Goal: Find specific page/section: Find specific page/section

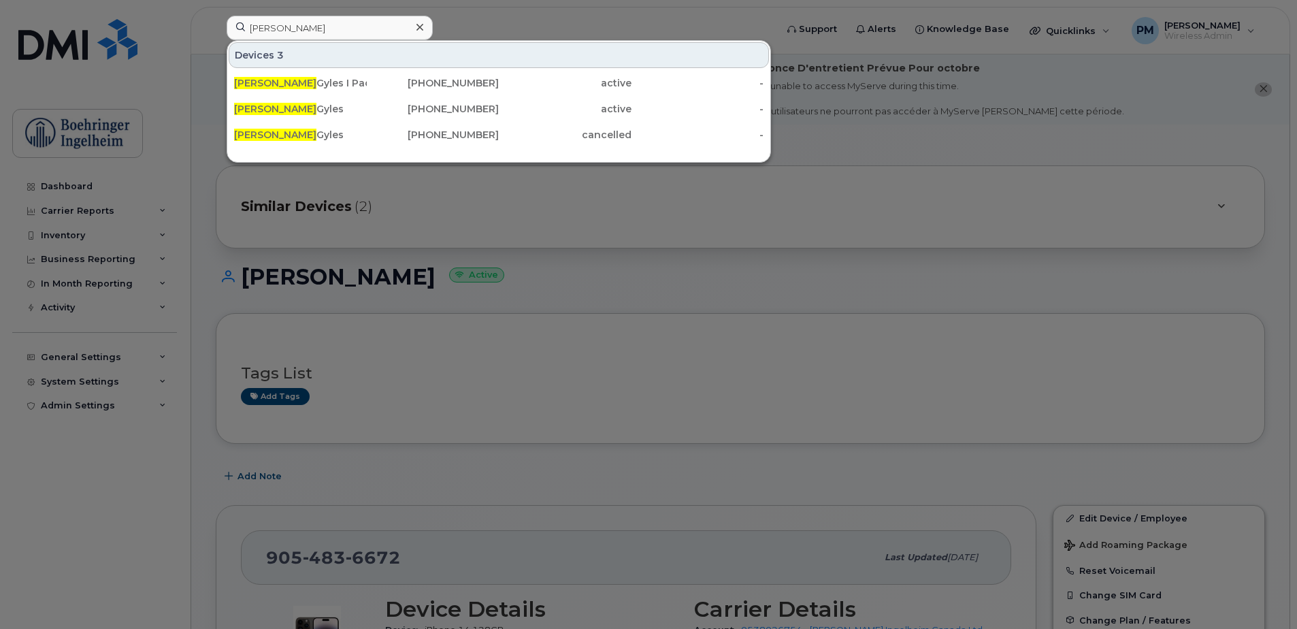
scroll to position [340, 0]
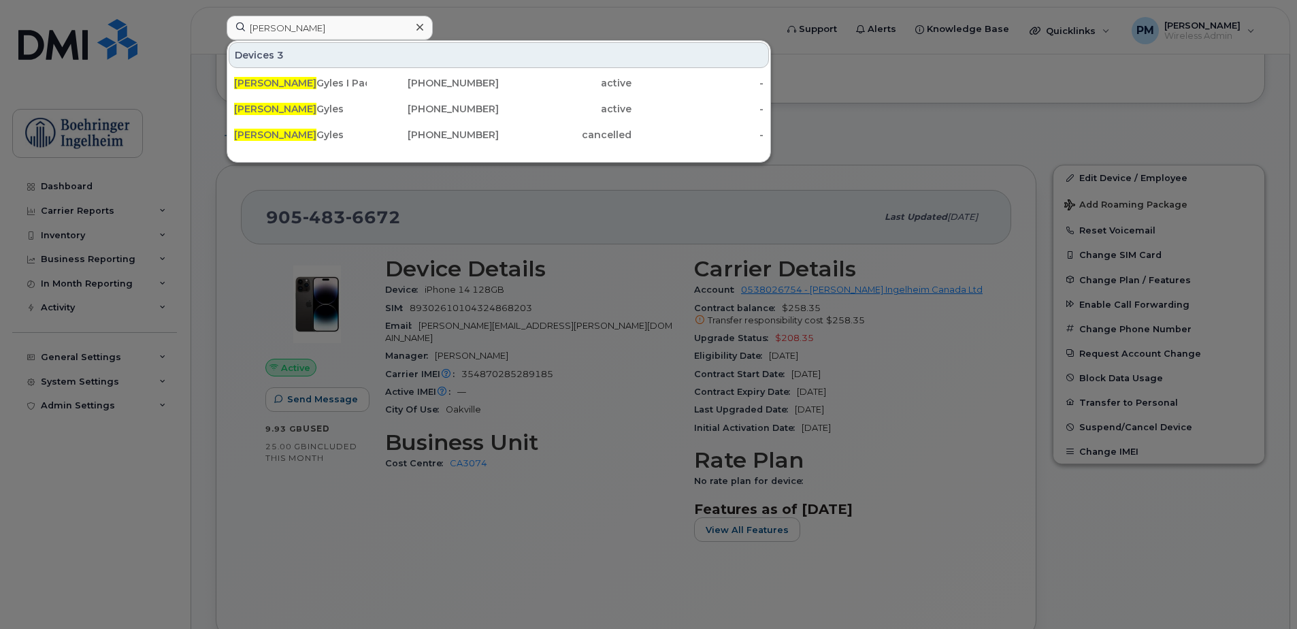
click at [428, 24] on div at bounding box center [420, 28] width 20 height 20
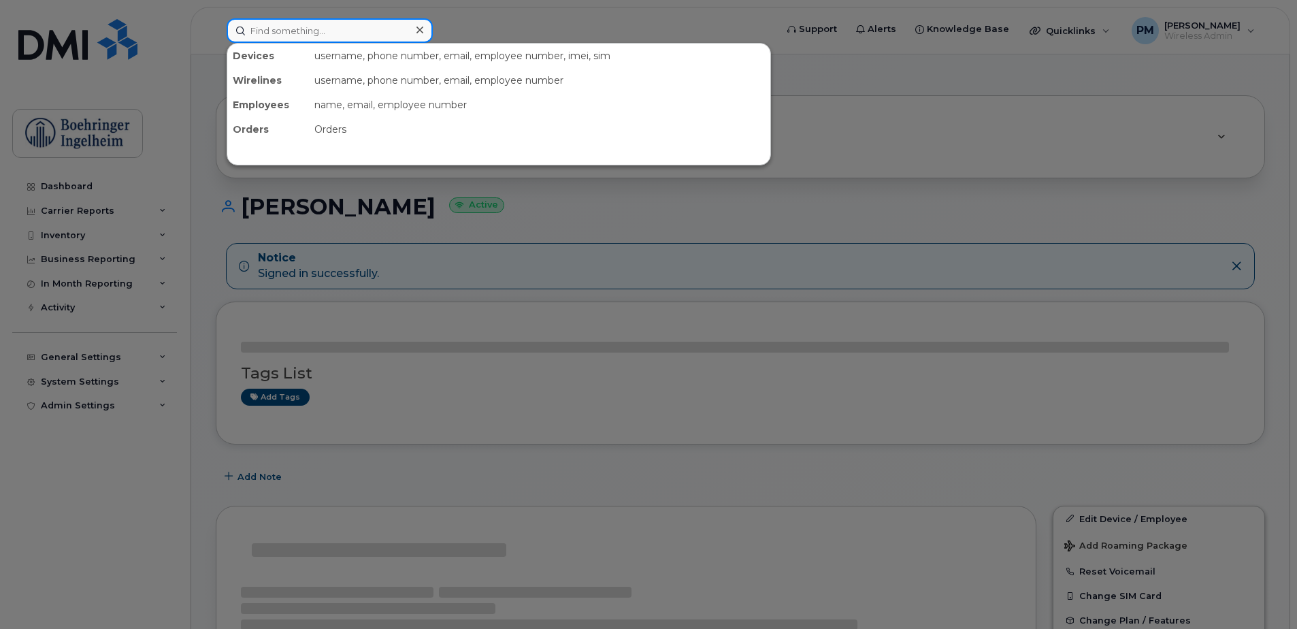
click at [318, 18] on input at bounding box center [330, 30] width 206 height 24
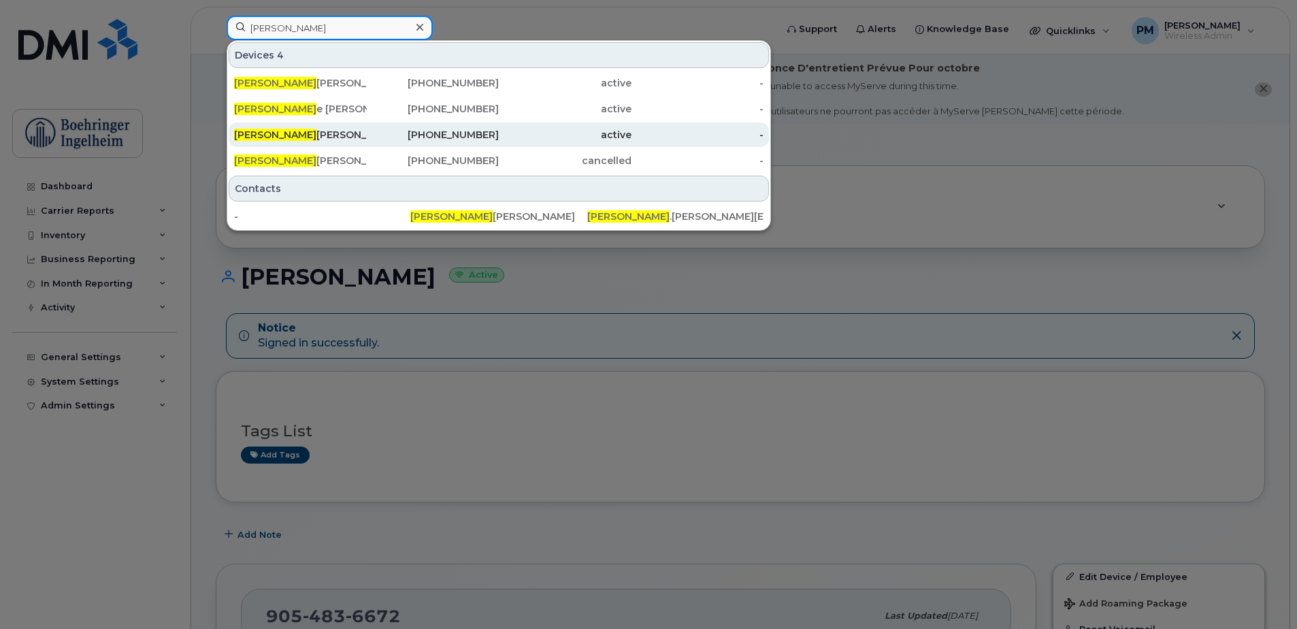
type input "lesli"
click at [299, 138] on div "Lesli Byers - LTD" at bounding box center [300, 135] width 133 height 14
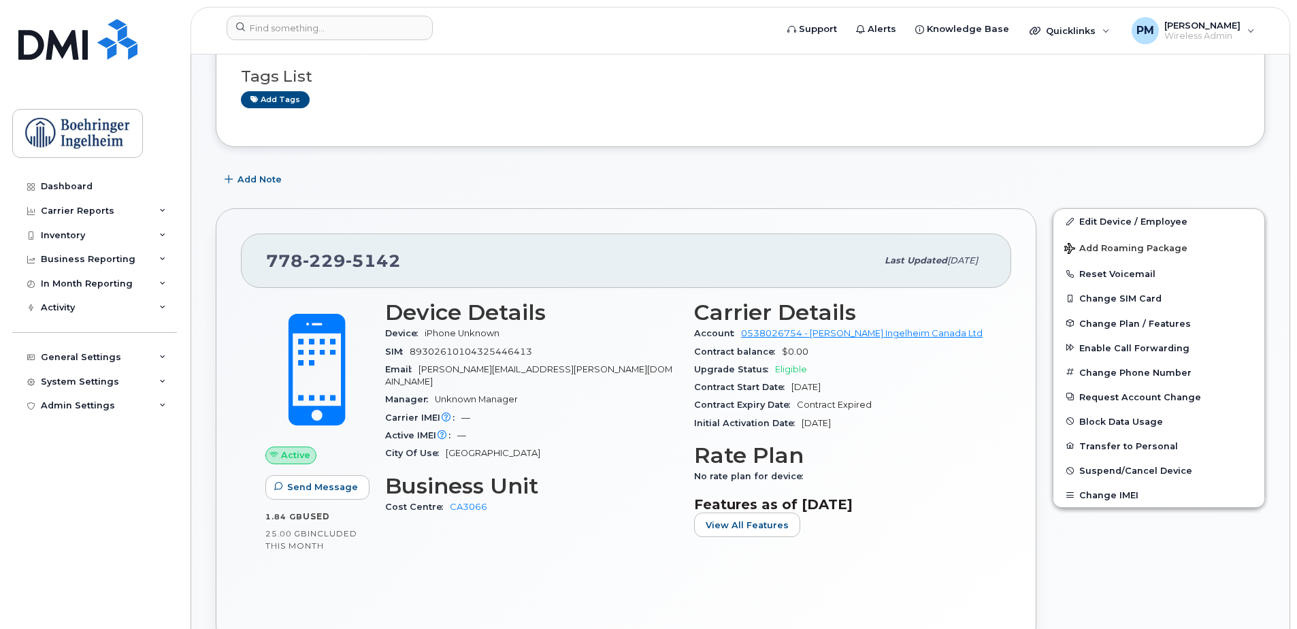
scroll to position [272, 0]
